Goal: Transaction & Acquisition: Purchase product/service

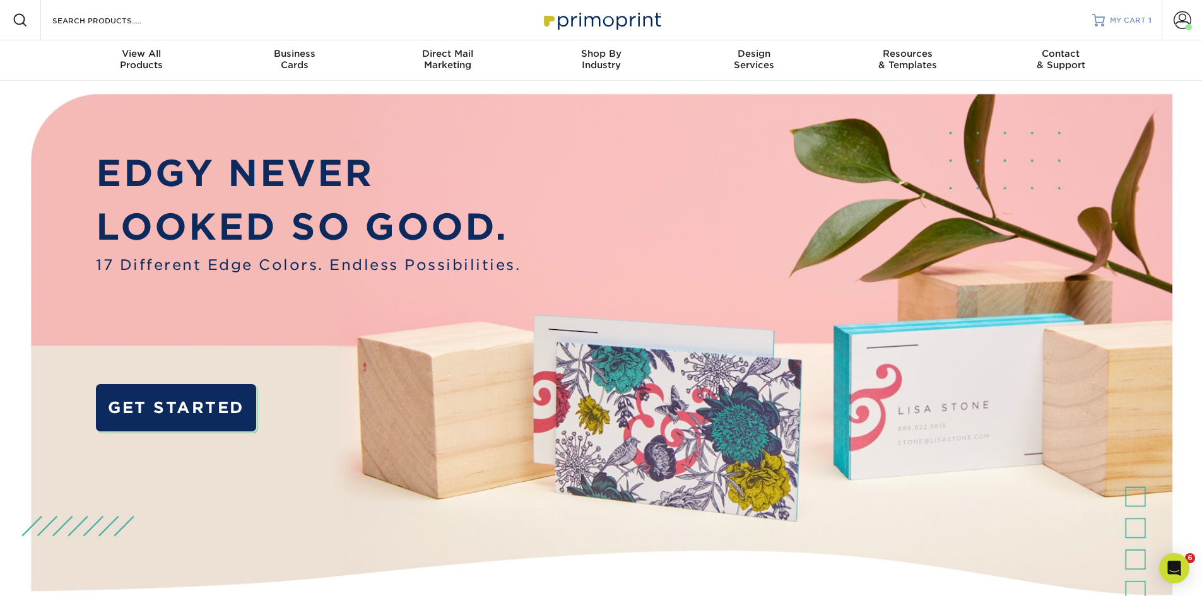
click at [1123, 16] on span "MY CART" at bounding box center [1128, 20] width 36 height 11
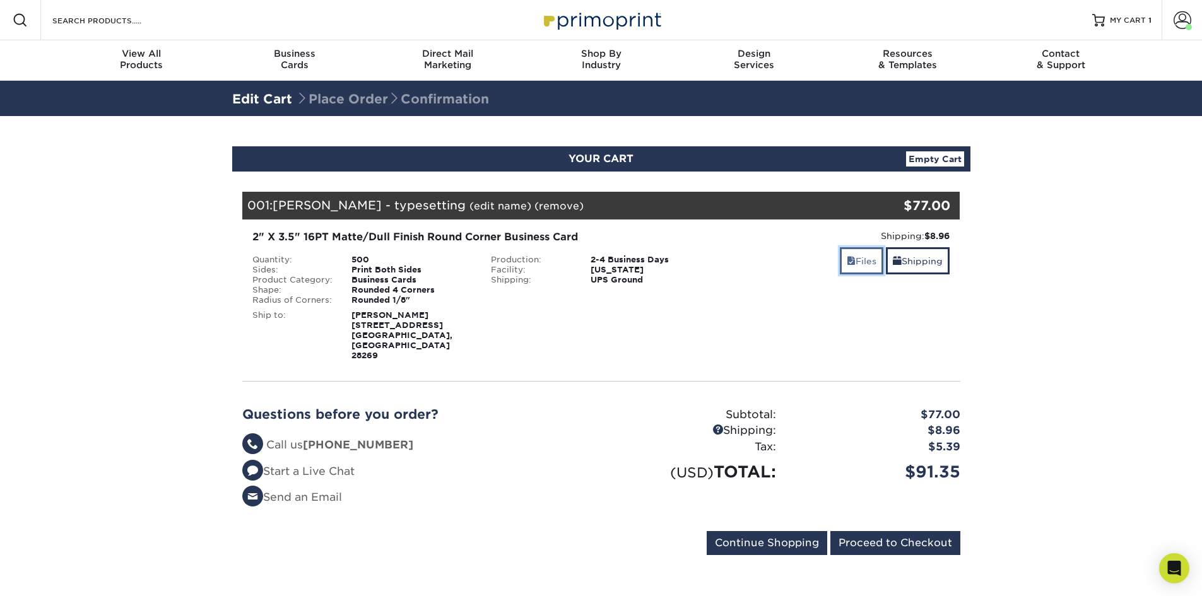
click at [867, 257] on link "Files" at bounding box center [862, 260] width 44 height 27
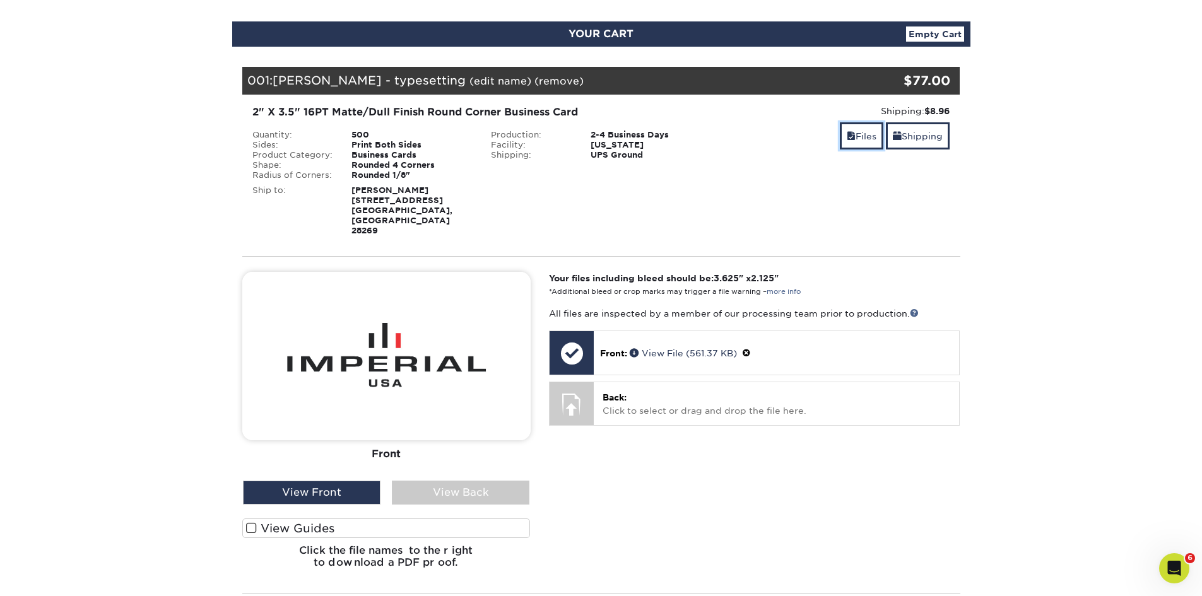
scroll to position [126, 0]
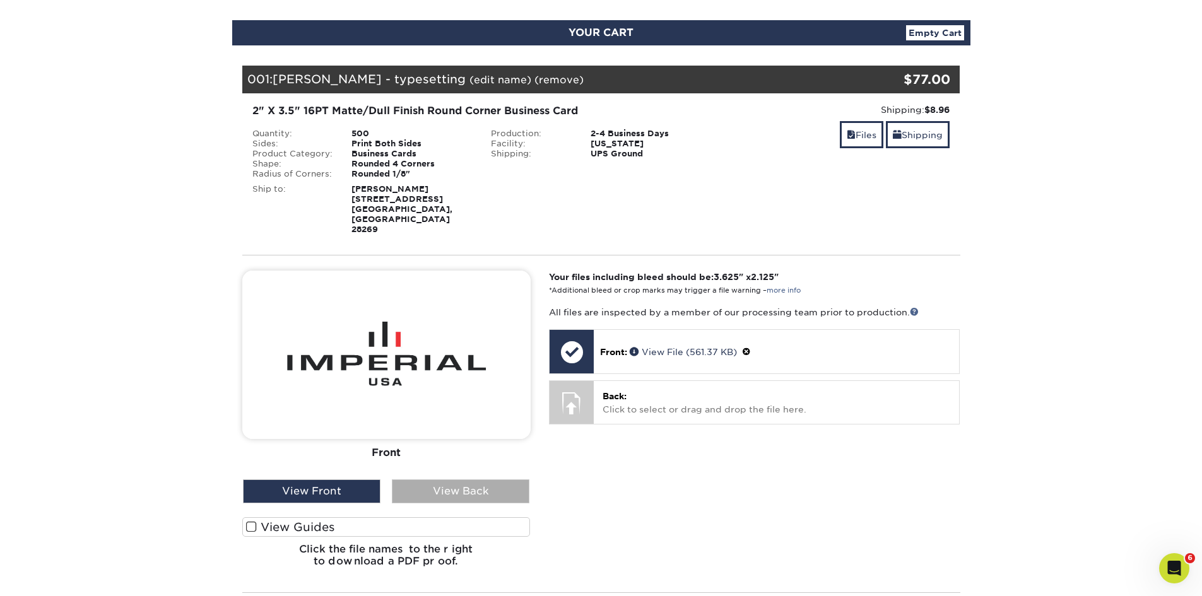
click at [496, 479] on div "View Back" at bounding box center [461, 491] width 138 height 24
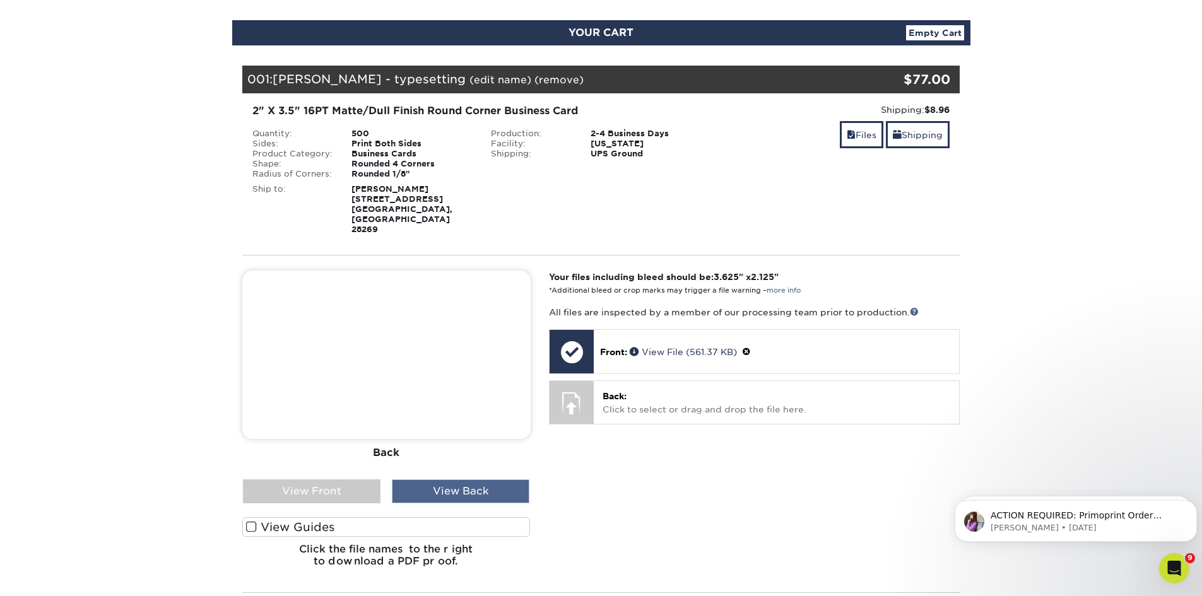
scroll to position [0, 0]
click at [339, 479] on div "View Front" at bounding box center [312, 491] width 138 height 24
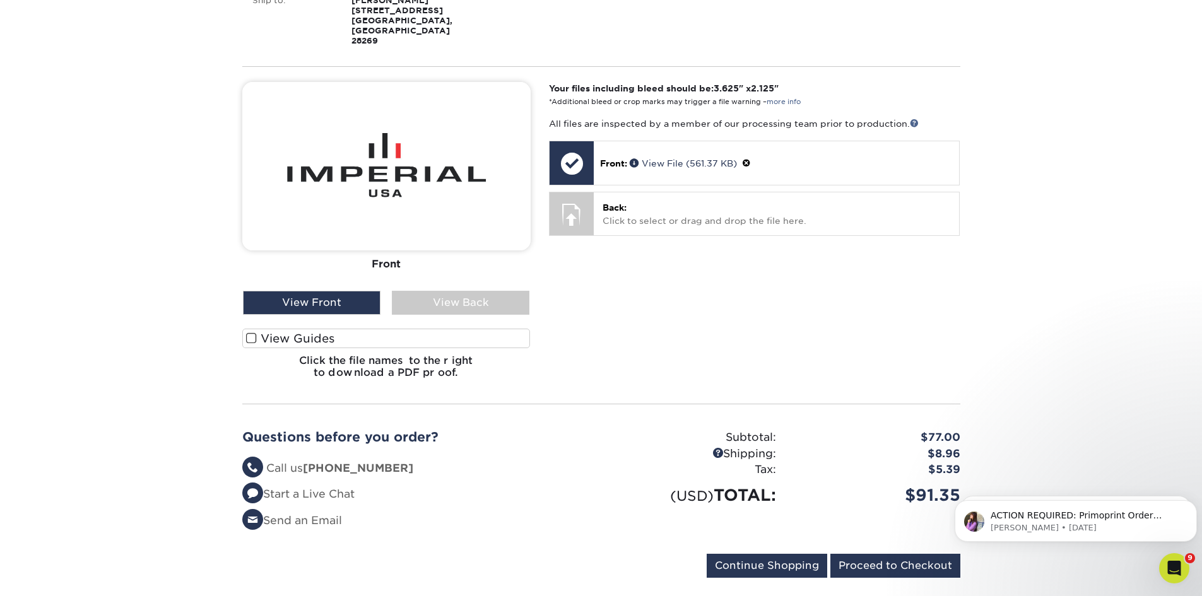
scroll to position [315, 0]
click at [890, 553] on input "Proceed to Checkout" at bounding box center [895, 565] width 130 height 24
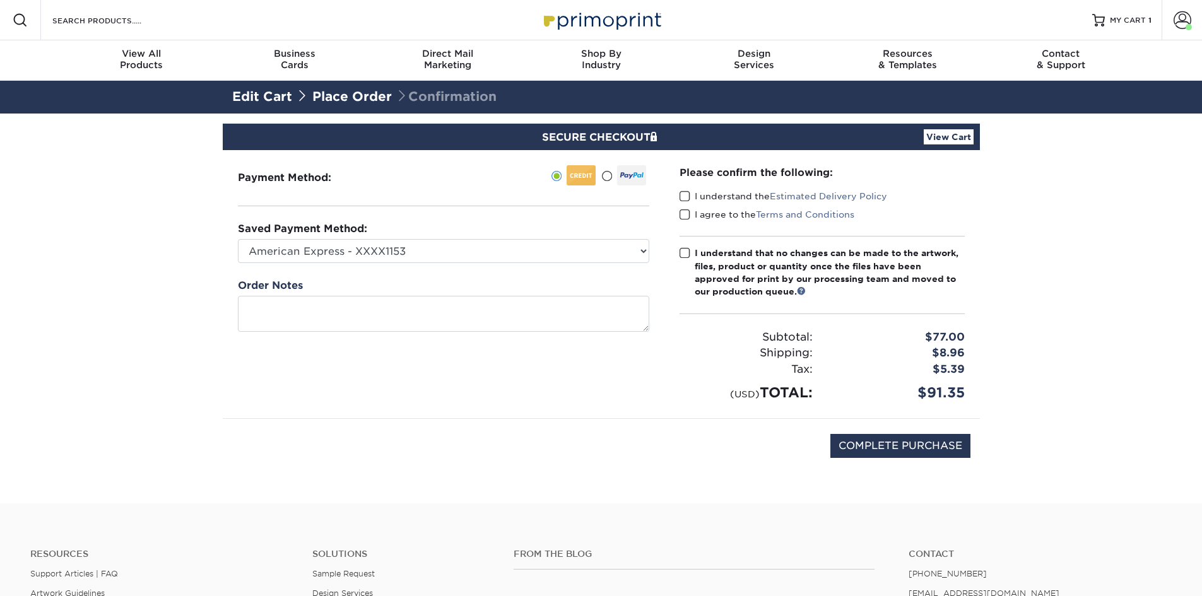
click at [683, 195] on span at bounding box center [684, 196] width 11 height 12
click at [0, 0] on input "I understand the Estimated Delivery Policy" at bounding box center [0, 0] width 0 height 0
click at [684, 216] on span at bounding box center [684, 215] width 11 height 12
click at [0, 0] on input "I agree to the Terms and Conditions" at bounding box center [0, 0] width 0 height 0
click at [684, 249] on span at bounding box center [684, 253] width 11 height 12
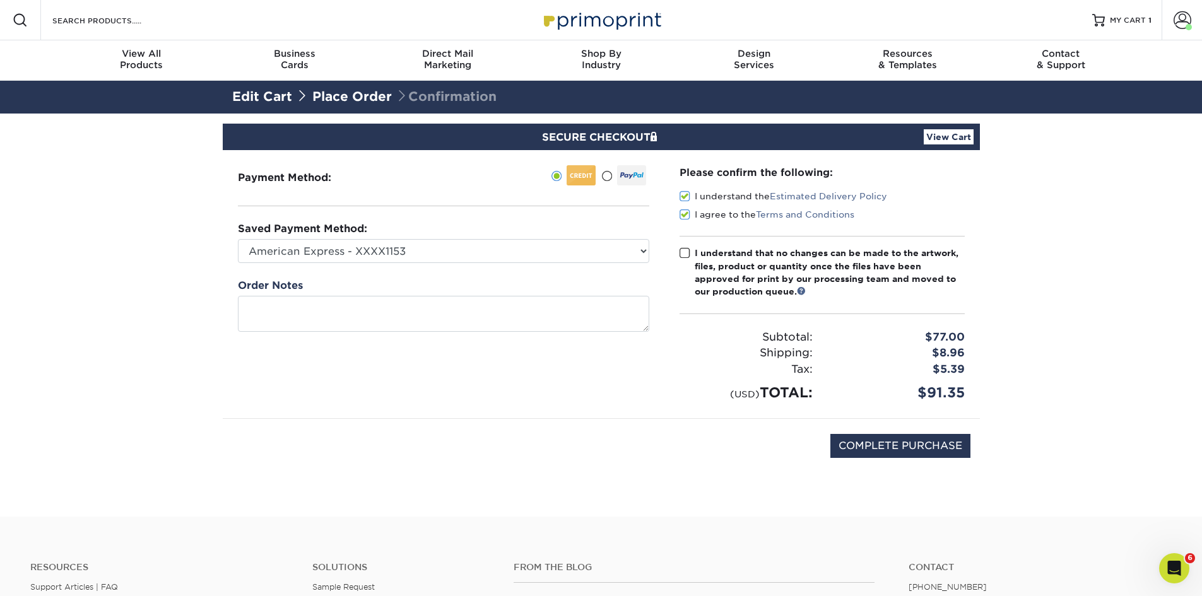
click at [0, 0] on input "I understand that no changes can be made to the artwork, files, product or quan…" at bounding box center [0, 0] width 0 height 0
click at [874, 448] on input "COMPLETE PURCHASE" at bounding box center [900, 446] width 140 height 24
type input "PROCESSING, PLEASE WAIT..."
